Goal: Use online tool/utility: Utilize a website feature to perform a specific function

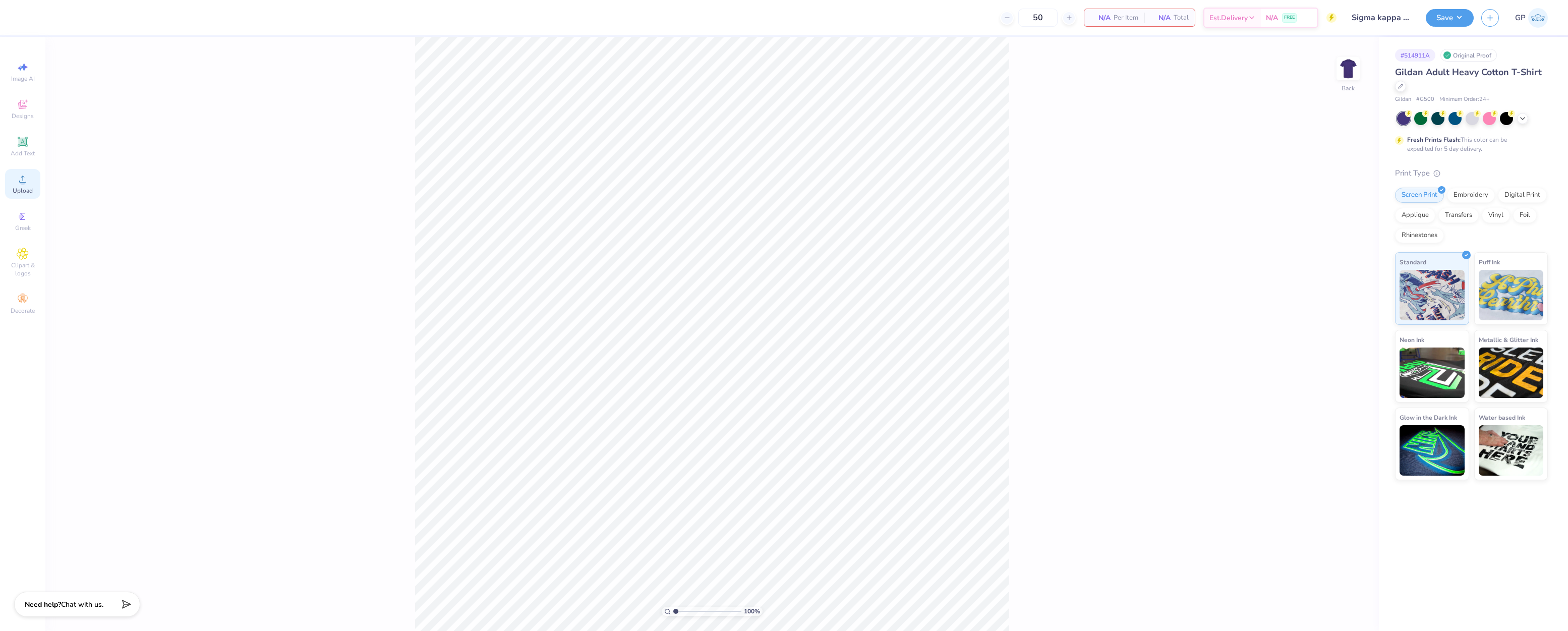
click at [23, 181] on circle at bounding box center [22, 182] width 5 height 5
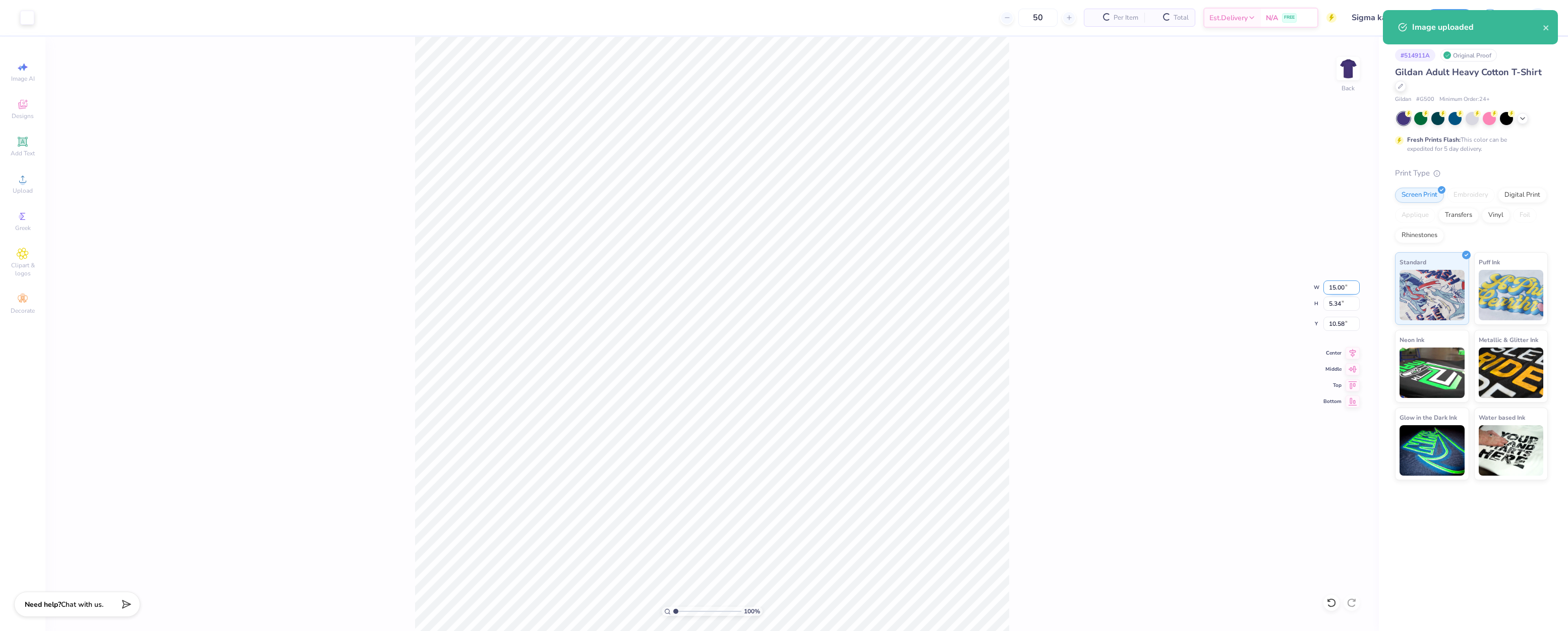
click at [1338, 287] on input "15.00" at bounding box center [1342, 287] width 37 height 14
type input "4.00"
type input "1.42"
type input "12.54"
click at [1343, 287] on input "4.00" at bounding box center [1342, 287] width 37 height 14
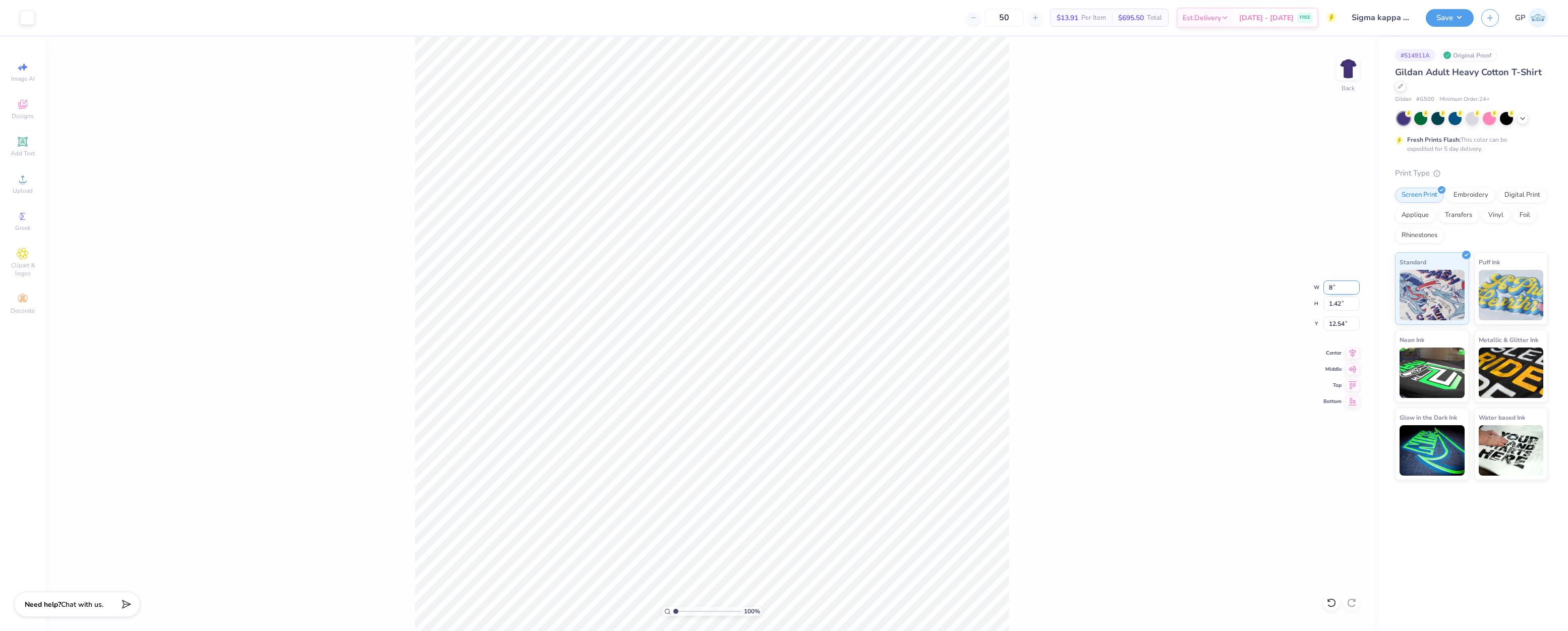
type input "8.00"
type input "2.85"
type input "11.83"
type input "11.00"
type input "3.91"
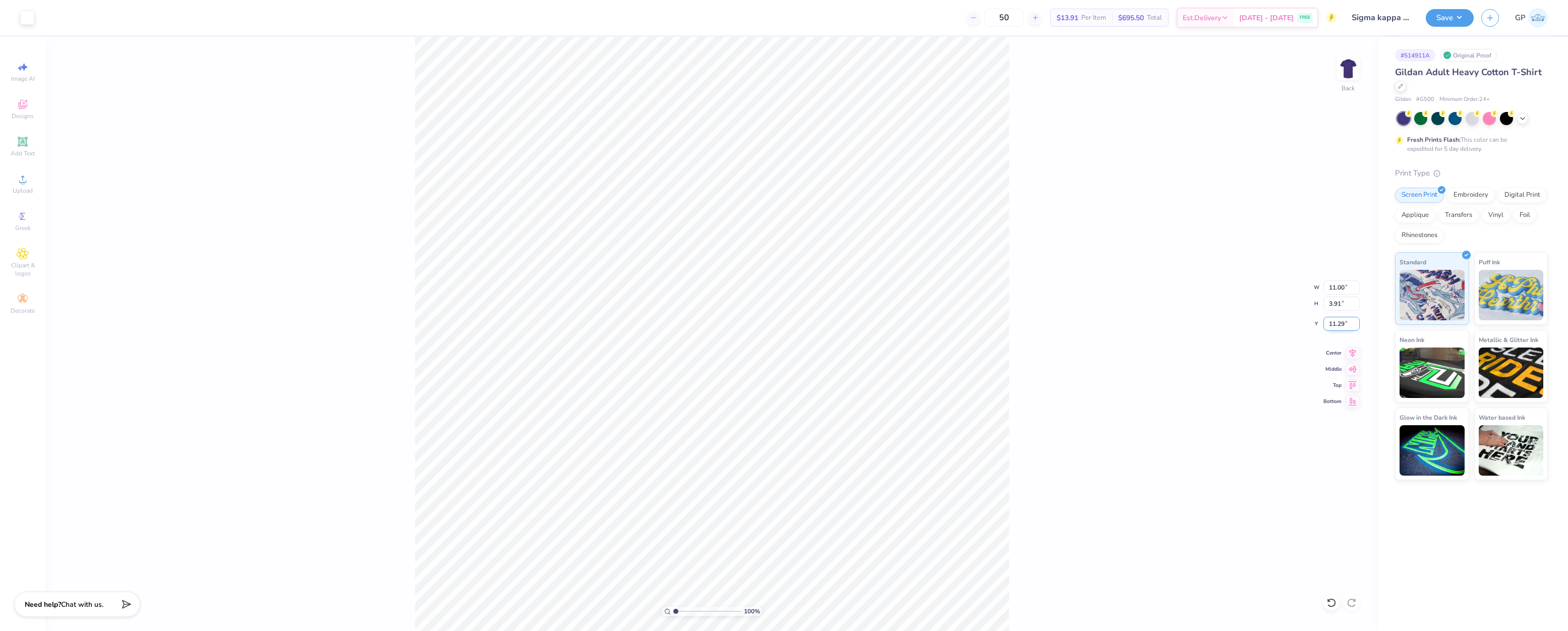
click at [1335, 327] on input "11.29" at bounding box center [1342, 323] width 37 height 14
type input "3.00"
click at [1433, 16] on button "Save" at bounding box center [1449, 16] width 48 height 18
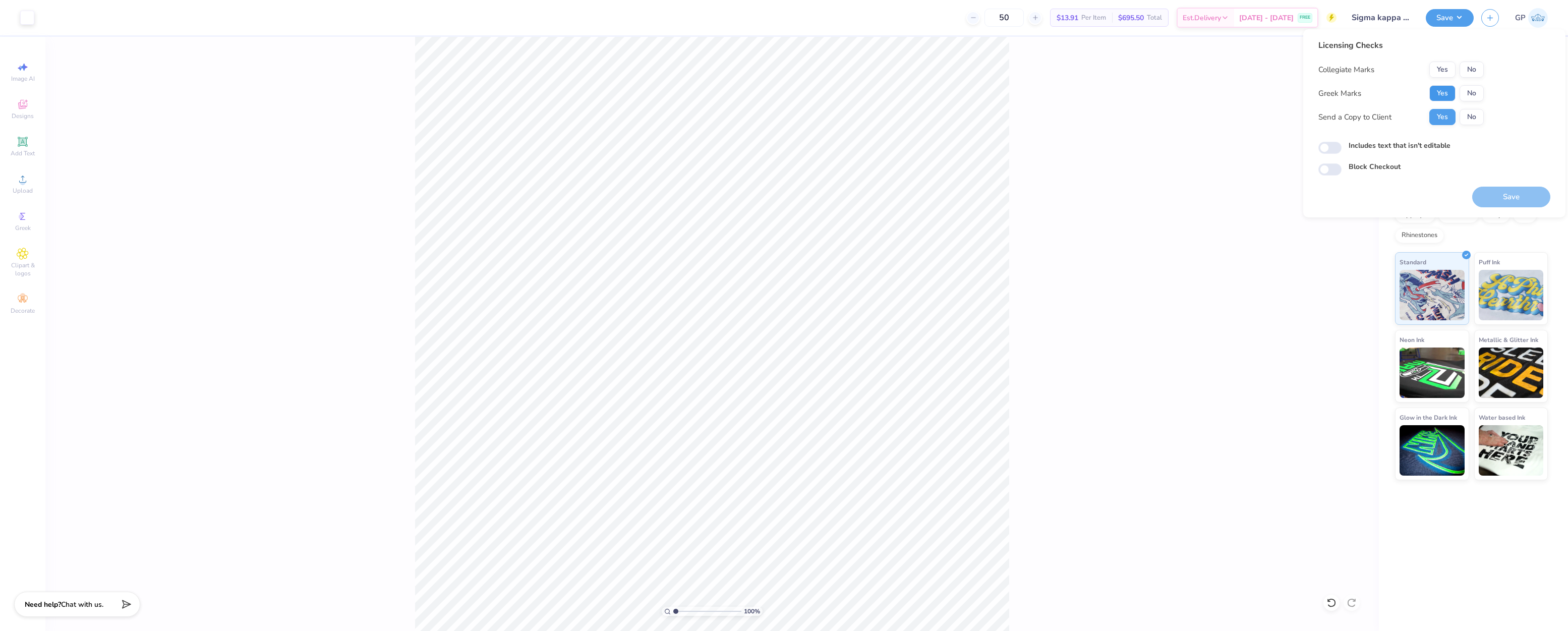
click at [1435, 96] on button "Yes" at bounding box center [1442, 93] width 26 height 16
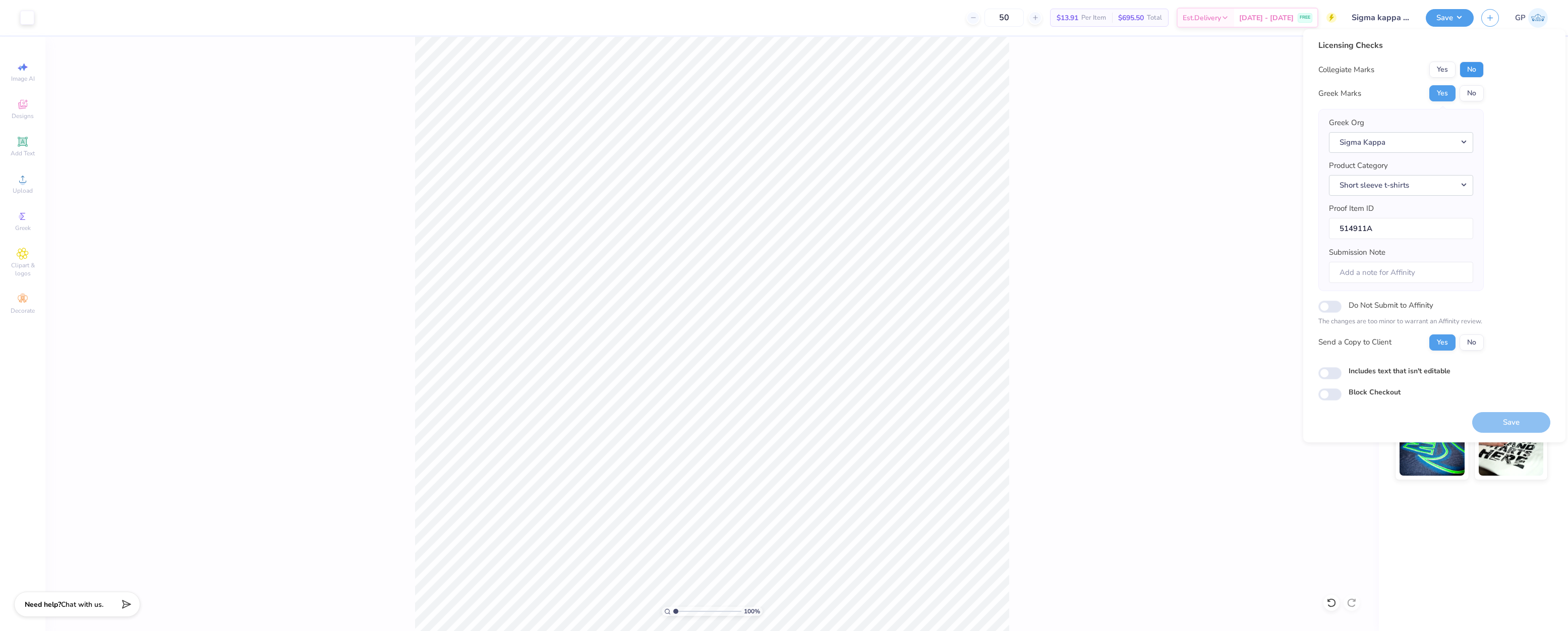
click at [1484, 69] on button "No" at bounding box center [1472, 69] width 24 height 16
click at [1327, 375] on input "Includes text that isn't editable" at bounding box center [1330, 373] width 23 height 12
checkbox input "true"
click at [1502, 420] on button "Save" at bounding box center [1511, 422] width 78 height 21
